Goal: Task Accomplishment & Management: Use online tool/utility

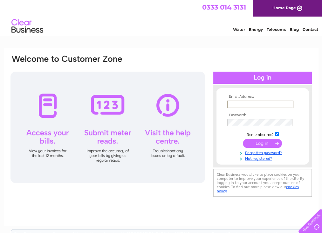
click at [240, 106] on input "text" at bounding box center [260, 104] width 66 height 8
click at [245, 118] on td at bounding box center [263, 122] width 74 height 10
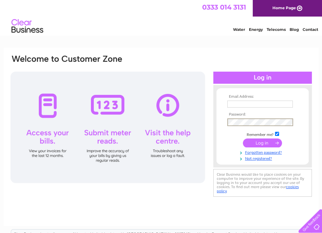
type input "info@lcvsenterprises.co.uk"
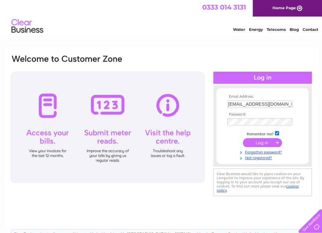
click at [262, 141] on input "submit" at bounding box center [262, 142] width 39 height 9
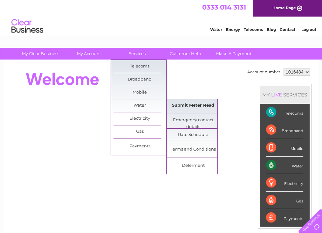
click at [204, 105] on link "Submit Meter Read" at bounding box center [193, 105] width 52 height 13
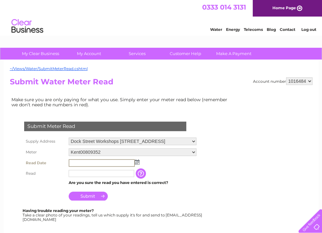
click at [110, 161] on input "text" at bounding box center [102, 163] width 66 height 8
click at [138, 162] on img at bounding box center [137, 161] width 5 height 5
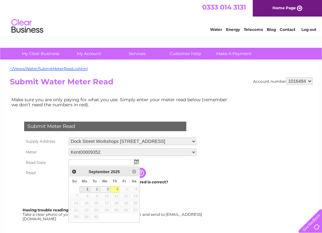
click at [86, 188] on link "1" at bounding box center [84, 189] width 10 height 6
type input "[DATE]"
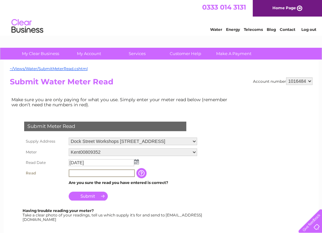
click at [97, 173] on input "text" at bounding box center [102, 173] width 66 height 8
type input "12805"
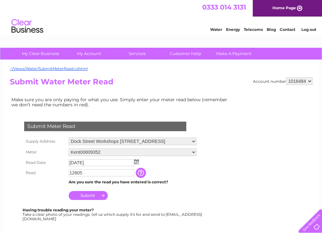
click at [88, 192] on input "Submit" at bounding box center [88, 195] width 39 height 9
